Goal: Communication & Community: Answer question/provide support

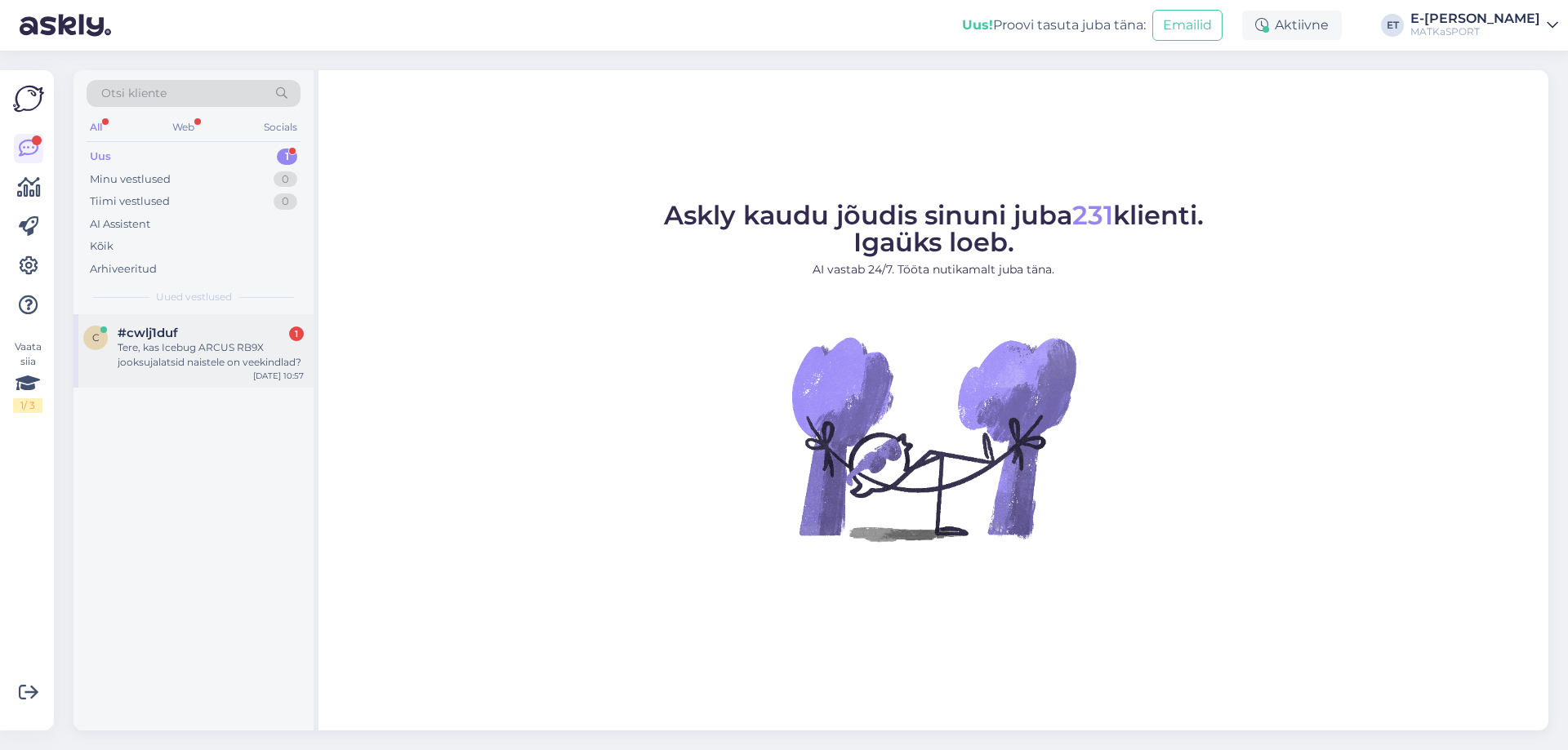
drag, startPoint x: 0, startPoint y: 0, endPoint x: 173, endPoint y: 354, distance: 394.0
click at [177, 357] on div "Tere, kas Icebug ARCUS RB9X jooksujalatsid naistele on veekindlad?" at bounding box center [210, 354] width 186 height 29
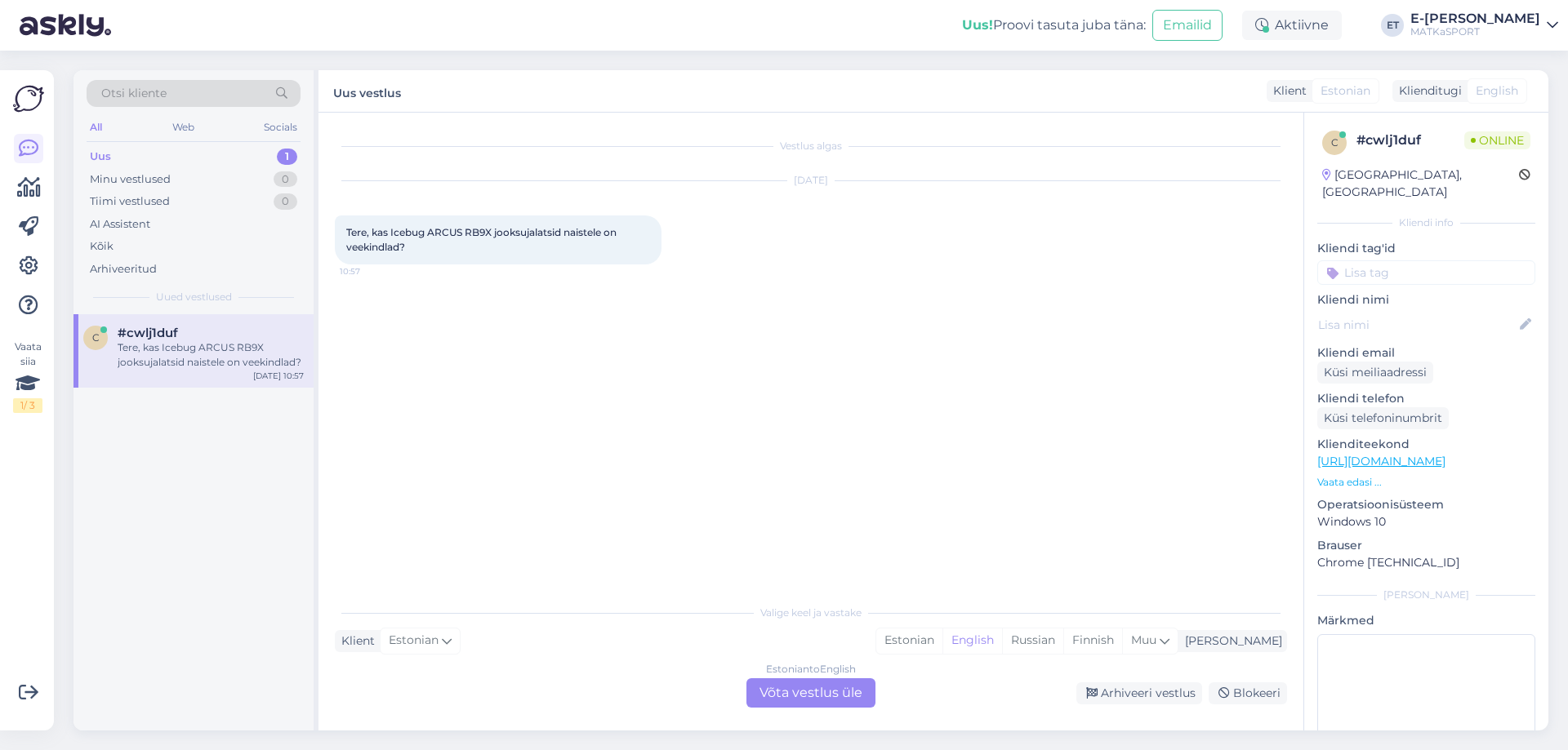
click at [175, 355] on div "Tere, kas Icebug ARCUS RB9X jooksujalatsid naistele on veekindlad?" at bounding box center [210, 354] width 186 height 29
click at [1372, 475] on p "Vaata edasi ..." at bounding box center [1425, 482] width 218 height 15
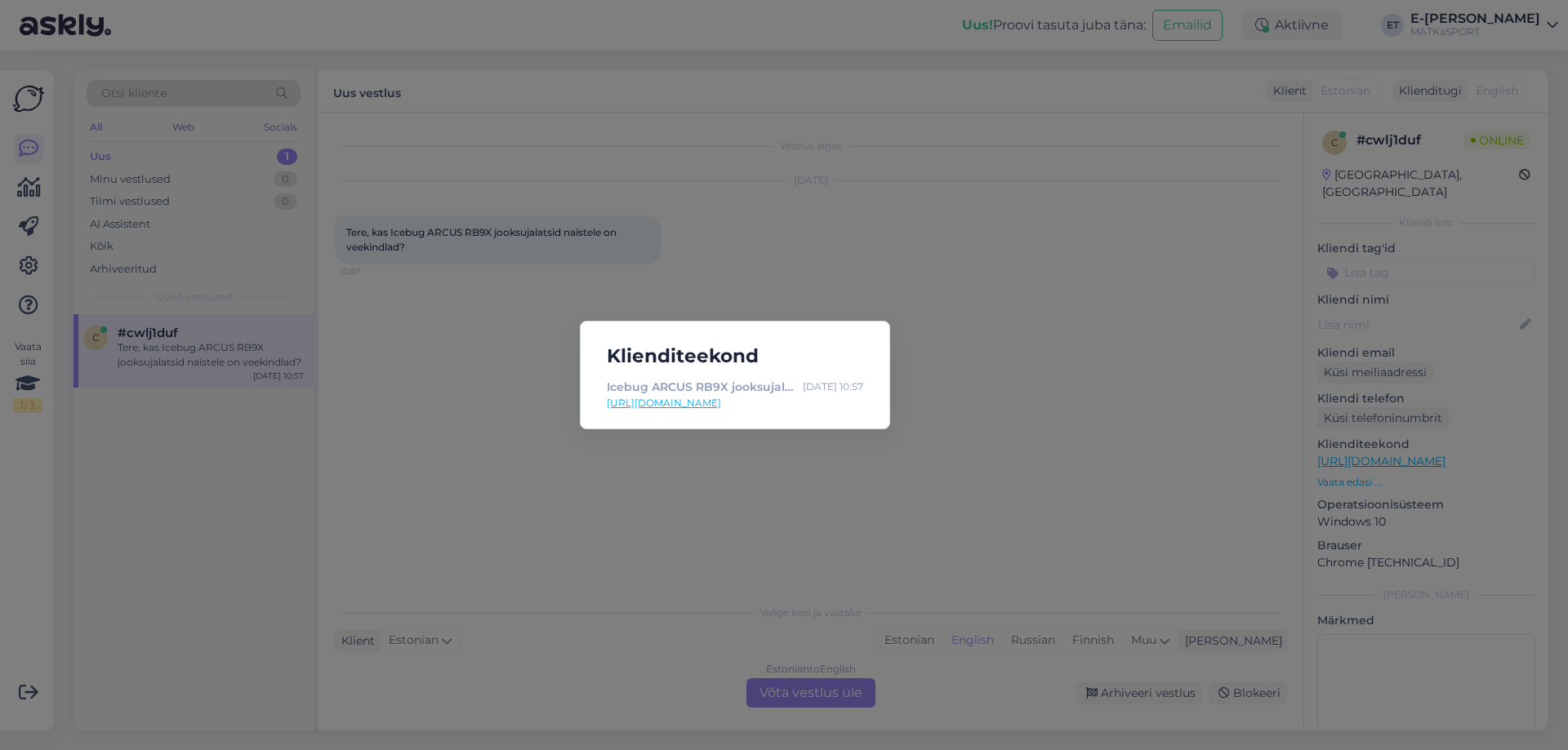
click at [716, 403] on link "https://matkasport.ee/maastikujooksu-jalatsid/18530-69341-arcus-rb9x-jooksujala…" at bounding box center [734, 403] width 256 height 15
drag, startPoint x: 666, startPoint y: 494, endPoint x: 650, endPoint y: 496, distance: 16.1
click at [666, 493] on div "Klienditeekond Icebug ARCUS RB9X jooksujalatsid naistele Sep 13 10:57 https://m…" at bounding box center [784, 375] width 1568 height 750
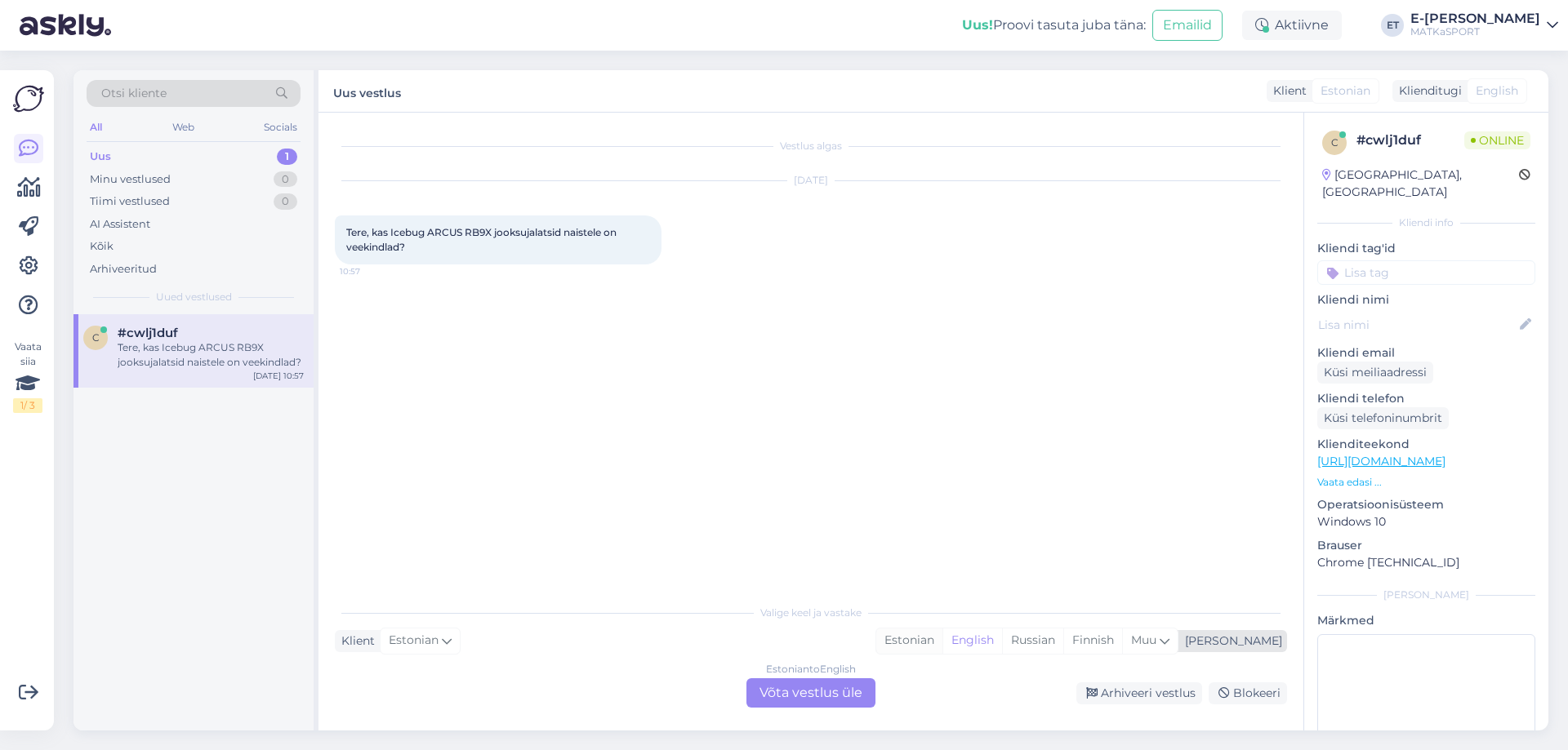
click at [942, 648] on div "Estonian" at bounding box center [909, 641] width 66 height 25
click at [805, 694] on div "Estonian to Estonian Võta vestlus üle" at bounding box center [811, 693] width 129 height 29
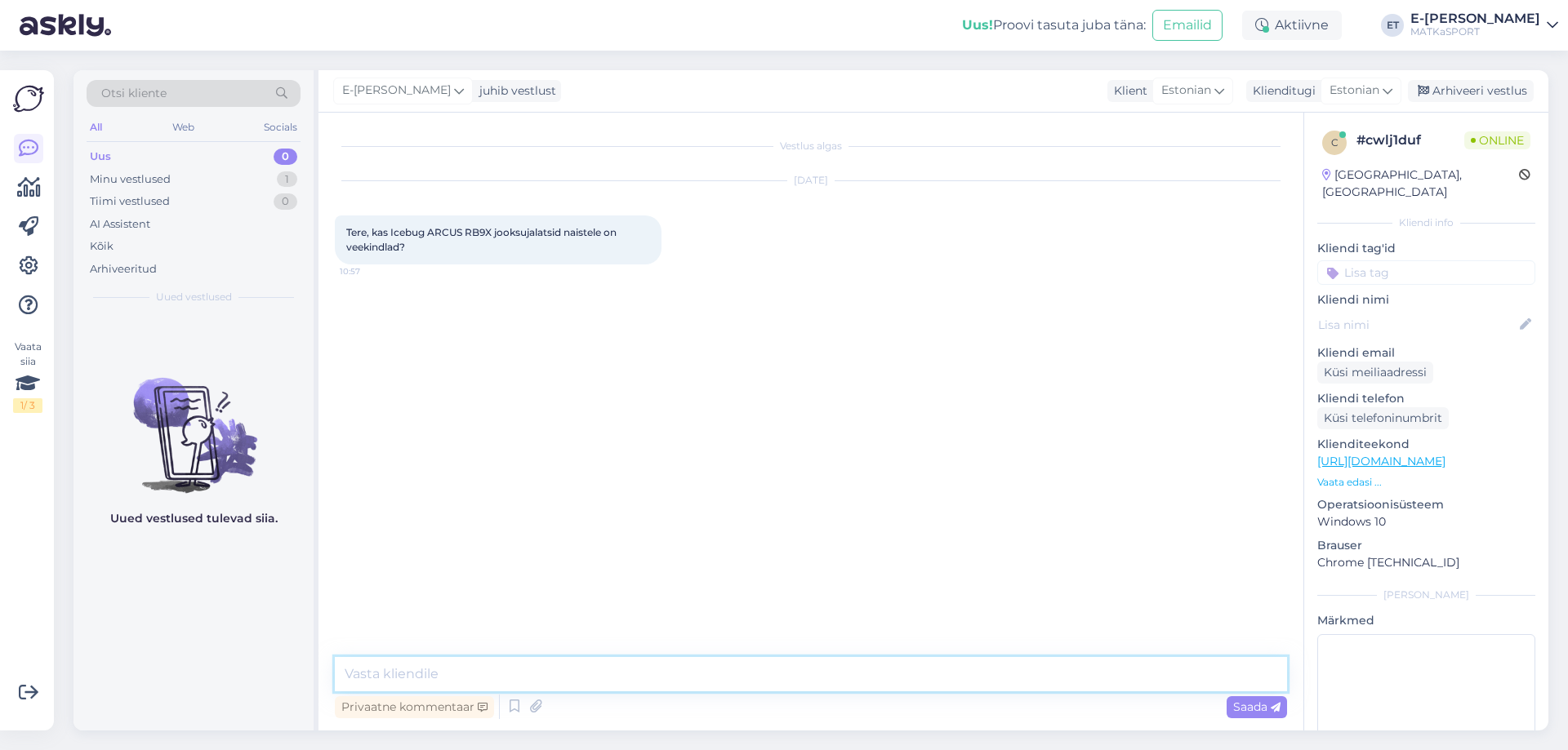
click at [528, 667] on textarea at bounding box center [811, 674] width 952 height 34
type textarea "Tere! Antud jalanõudel ei ole veekindlat membraani."
click at [1514, 93] on div "Arhiveeri vestlus" at bounding box center [1470, 91] width 126 height 22
